Goal: Task Accomplishment & Management: Use online tool/utility

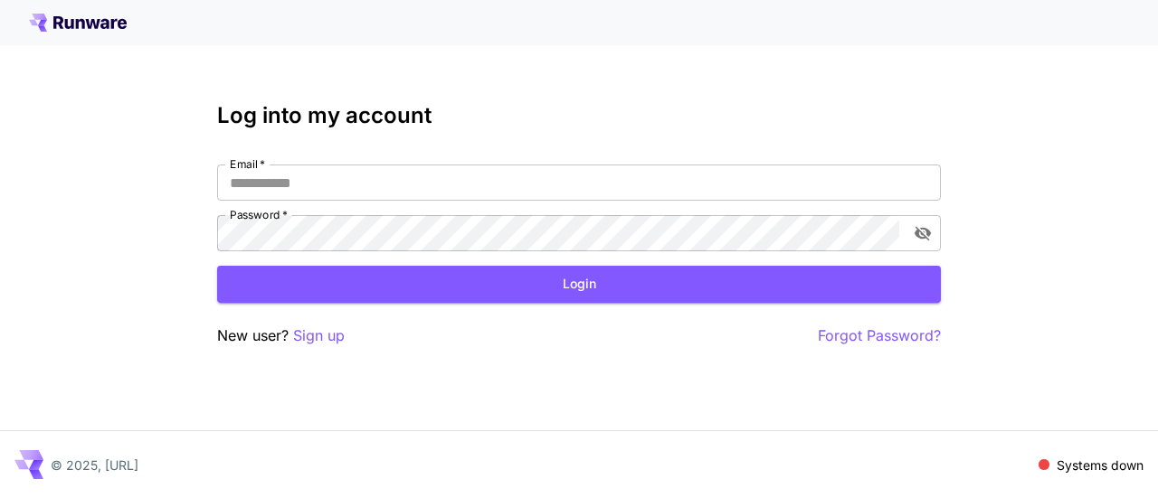
type input "**********"
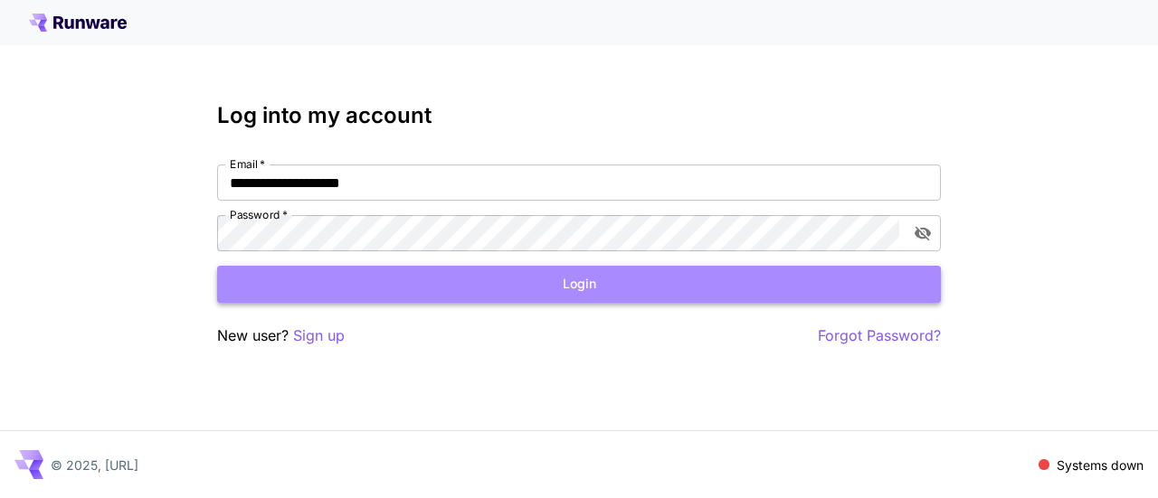
click at [646, 289] on button "Login" at bounding box center [579, 284] width 724 height 37
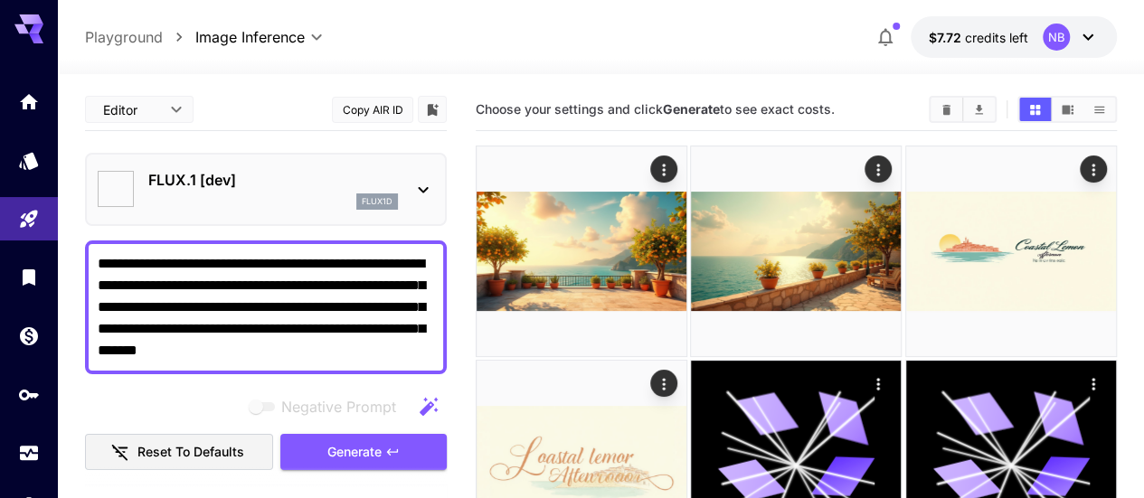
type input "**********"
type textarea "**********"
